Goal: Transaction & Acquisition: Obtain resource

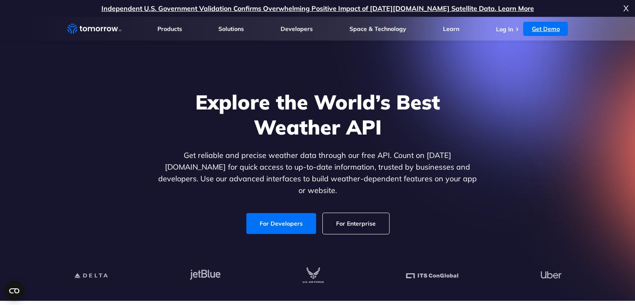
click at [540, 28] on link "Get Demo" at bounding box center [545, 29] width 45 height 14
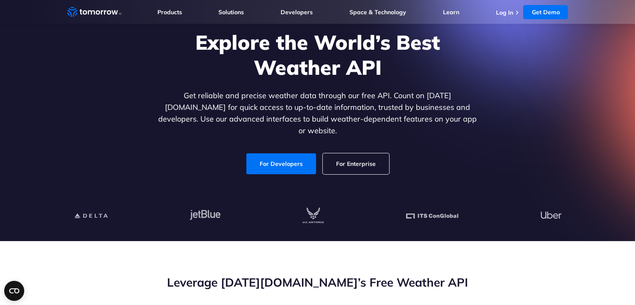
scroll to position [50, 0]
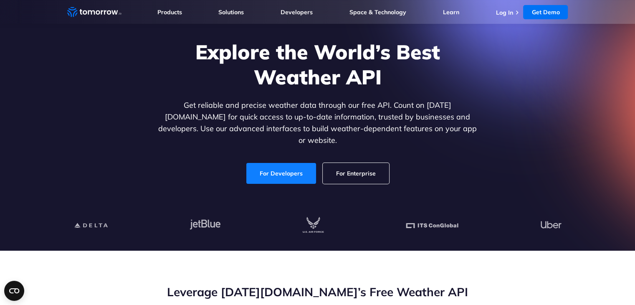
click at [269, 169] on link "For Developers" at bounding box center [281, 173] width 70 height 21
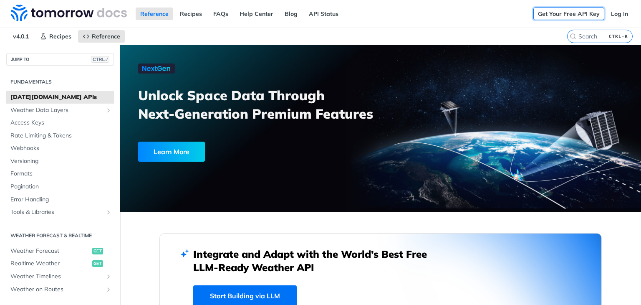
click at [544, 14] on link "Get Your Free API Key" at bounding box center [569, 14] width 71 height 13
click at [614, 10] on link "Log In" at bounding box center [620, 14] width 26 height 13
